Goal: Information Seeking & Learning: Learn about a topic

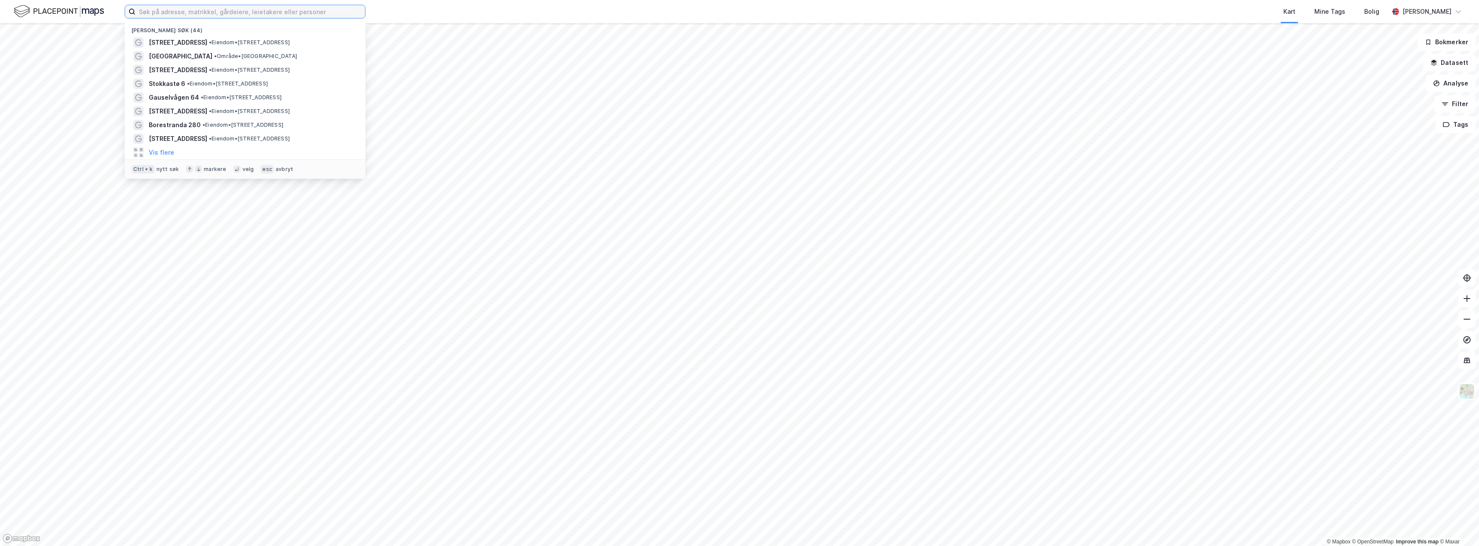
click at [253, 14] on input at bounding box center [250, 11] width 230 height 13
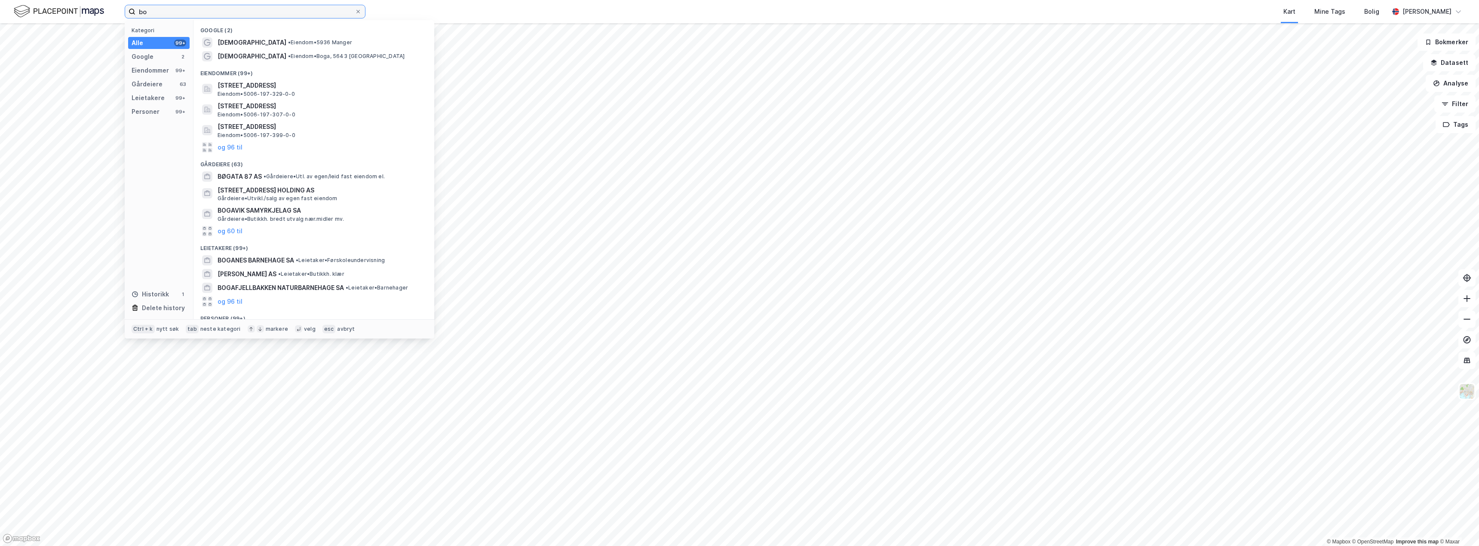
type input "b"
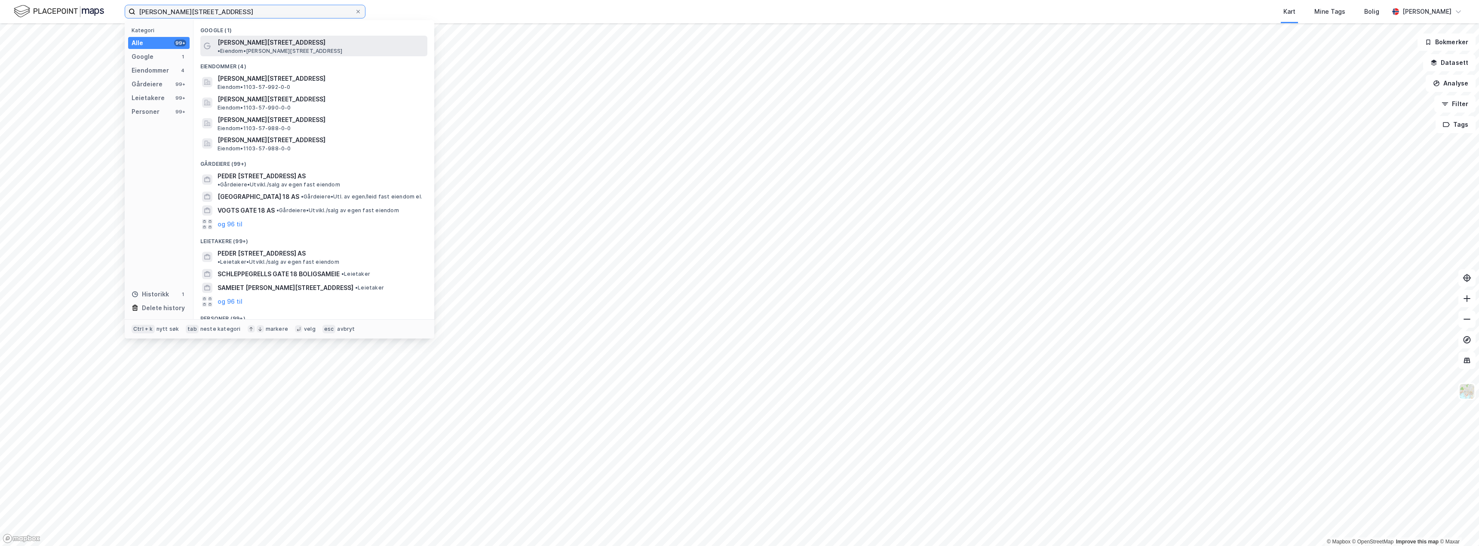
type input "[PERSON_NAME][STREET_ADDRESS]"
click at [297, 48] on span "• Eiendom • [PERSON_NAME][STREET_ADDRESS]" at bounding box center [280, 51] width 125 height 7
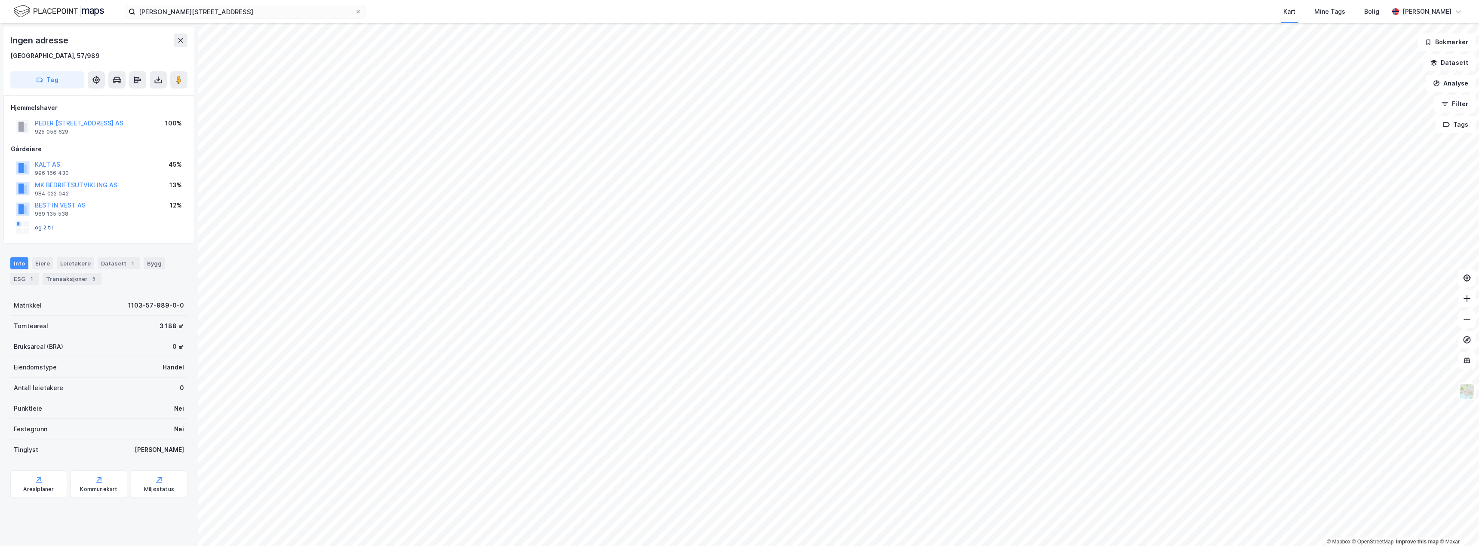
click at [0, 0] on button "og 2 til" at bounding box center [0, 0] width 0 height 0
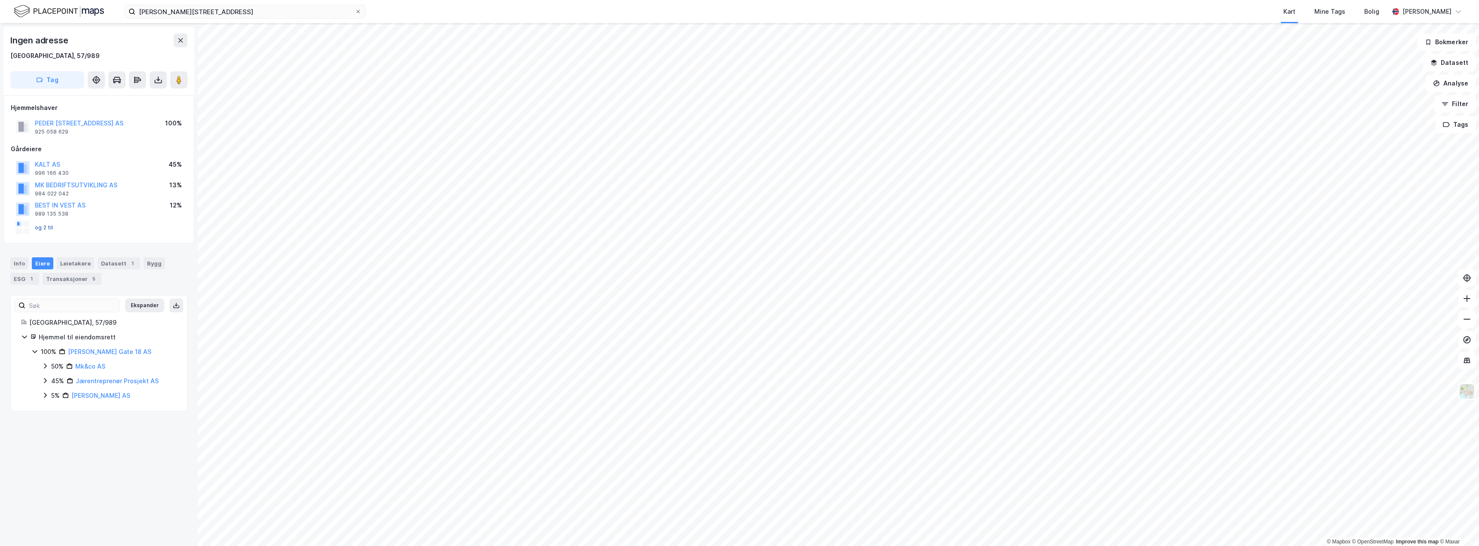
click at [0, 0] on button "og 2 til" at bounding box center [0, 0] width 0 height 0
click at [13, 265] on div "Info" at bounding box center [19, 263] width 18 height 12
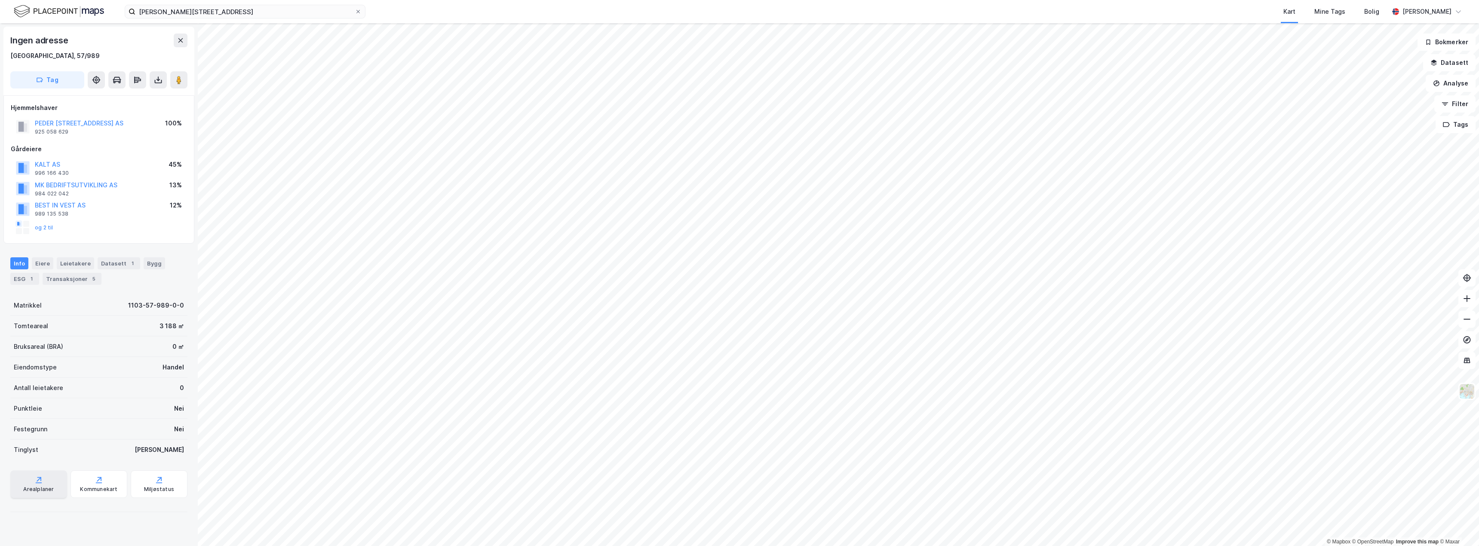
click at [33, 486] on div "Arealplaner" at bounding box center [38, 485] width 57 height 28
